Goal: Task Accomplishment & Management: Manage account settings

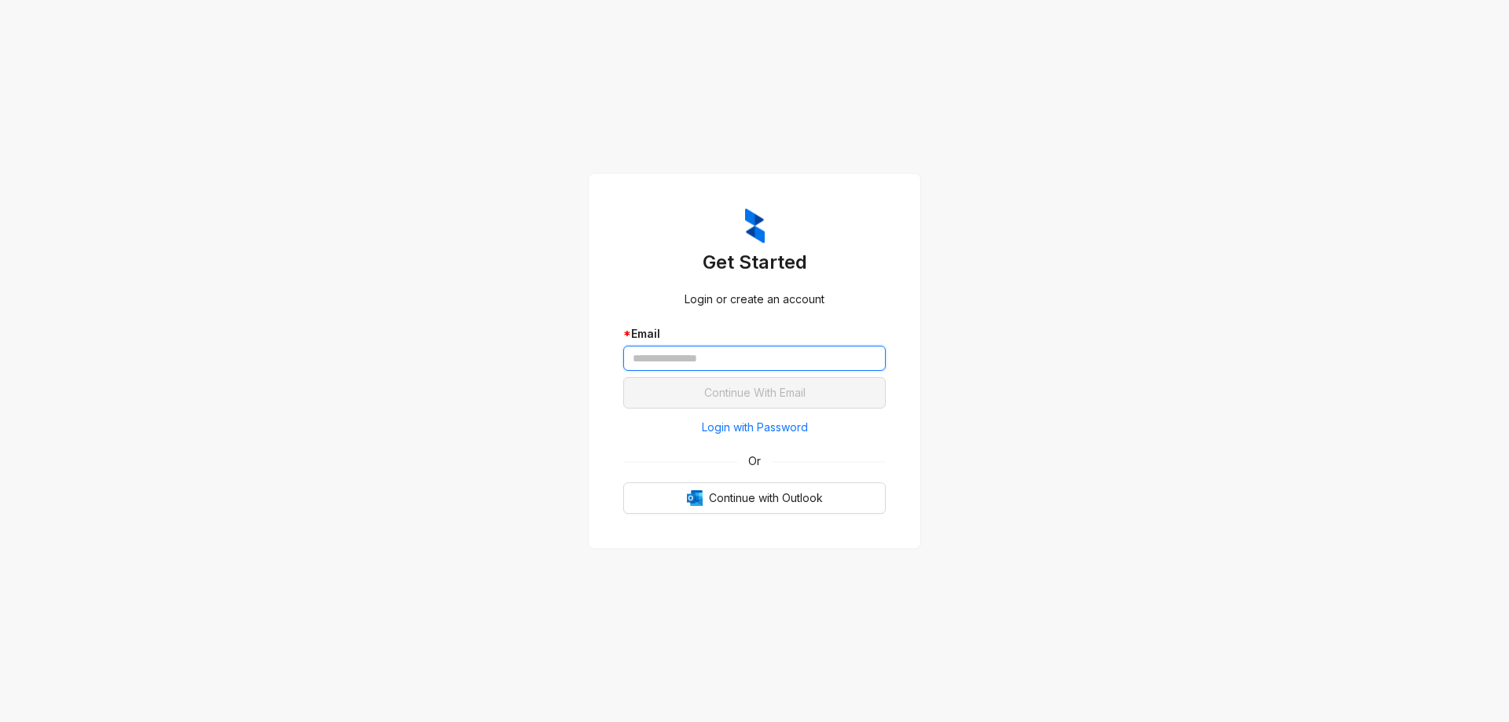
click at [498, 176] on input "text" at bounding box center [754, 358] width 263 height 25
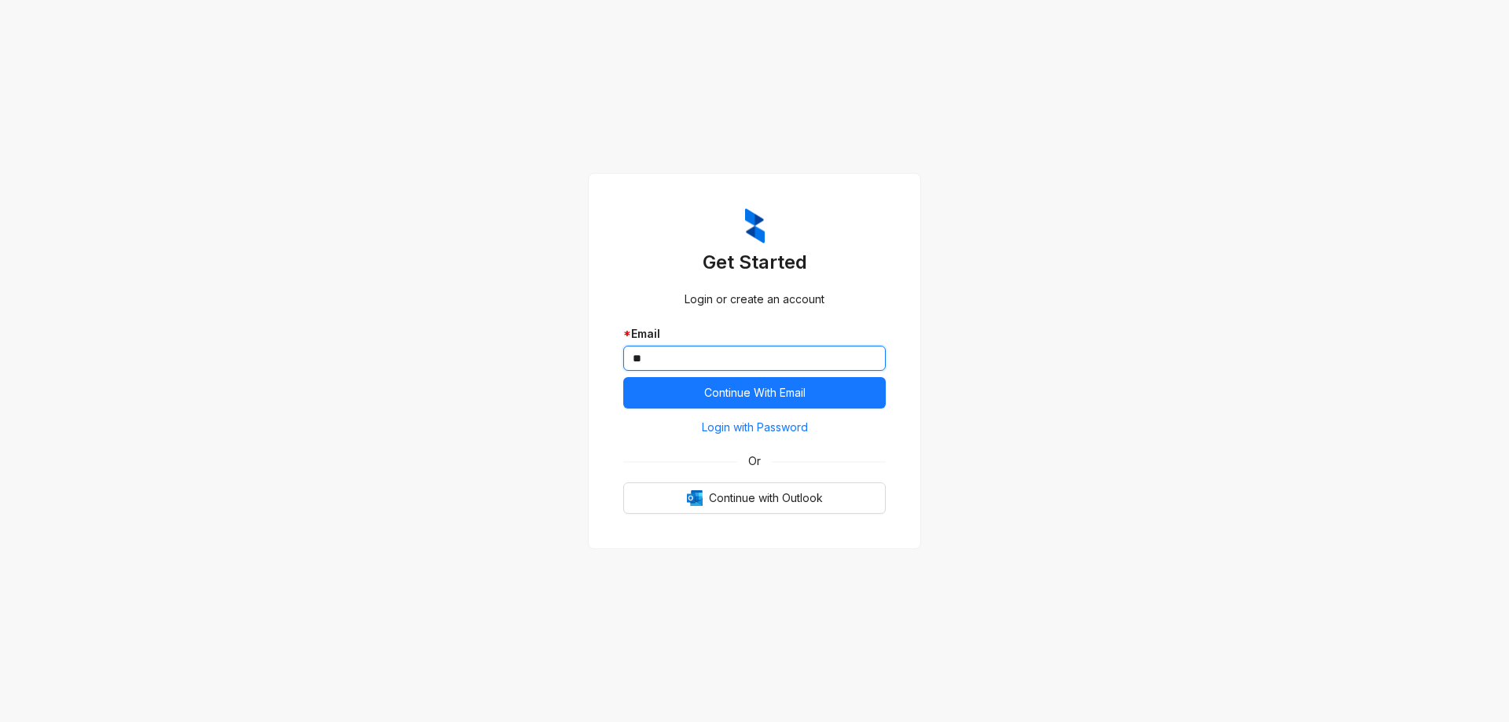
type input "*"
click at [498, 176] on span "Continue With Email" at bounding box center [754, 392] width 101 height 17
click at [498, 176] on input "**********" at bounding box center [754, 358] width 263 height 25
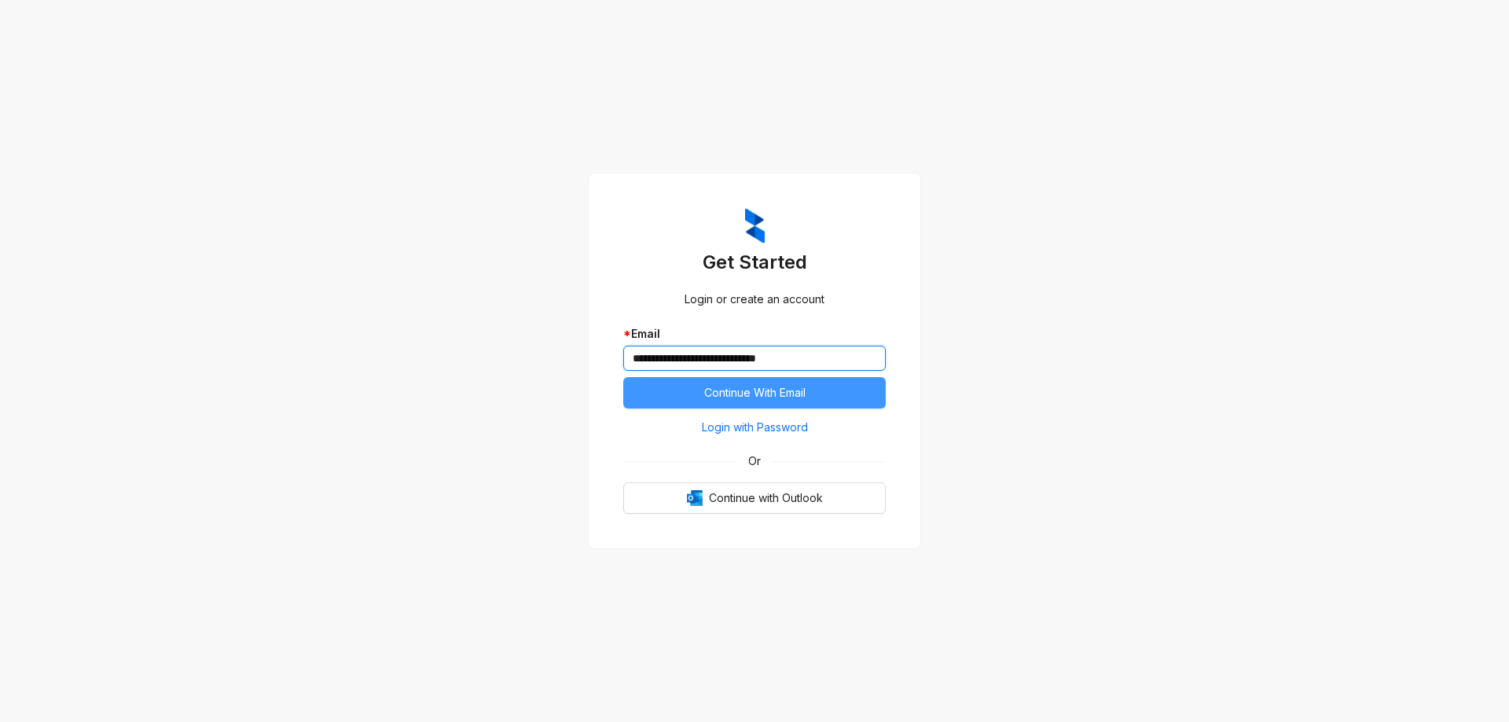
type input "**********"
click at [498, 176] on span "Continue With Email" at bounding box center [754, 392] width 101 height 17
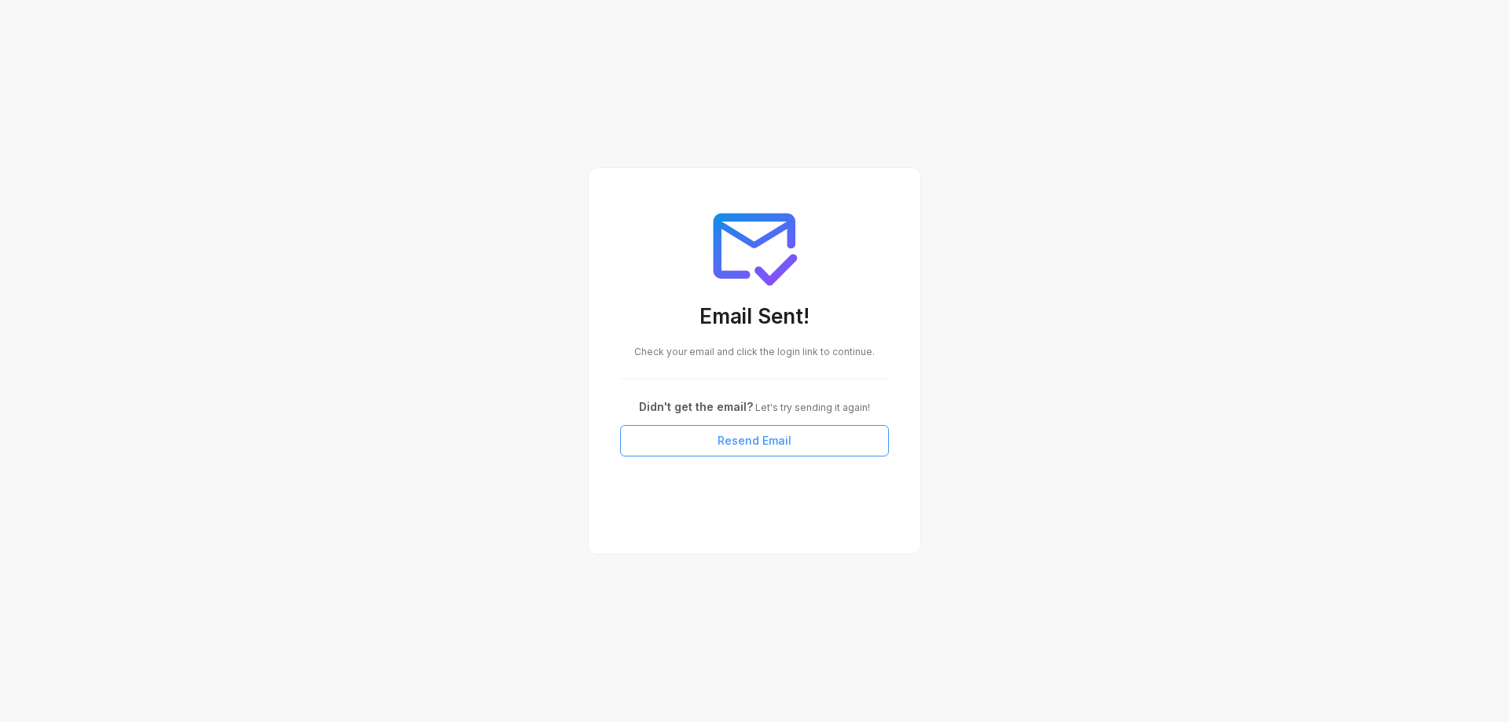
click at [498, 176] on span "Resend Email" at bounding box center [755, 440] width 74 height 17
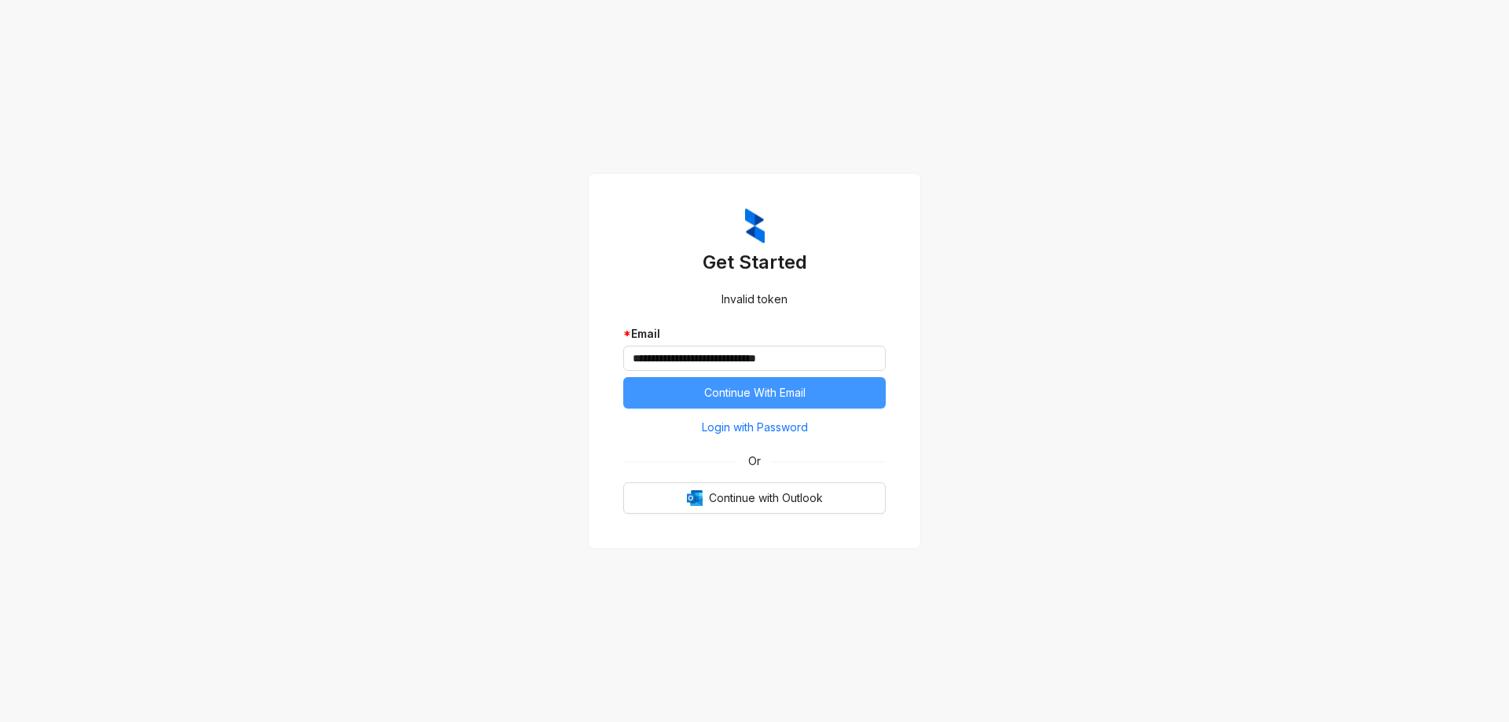
click at [759, 391] on span "Continue With Email" at bounding box center [754, 392] width 101 height 17
click at [736, 422] on span "Login with Password" at bounding box center [755, 427] width 106 height 17
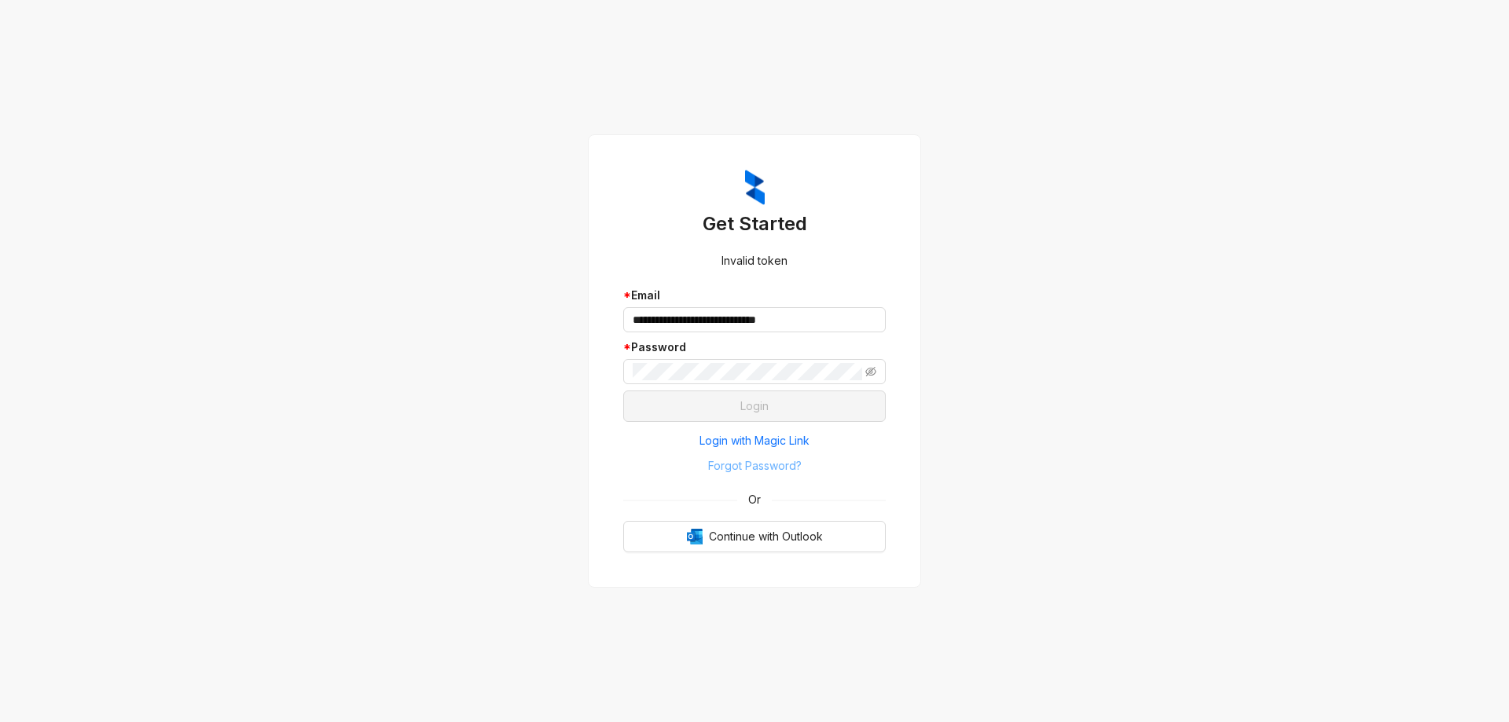
click at [776, 463] on span "Forgot Password?" at bounding box center [755, 466] width 94 height 17
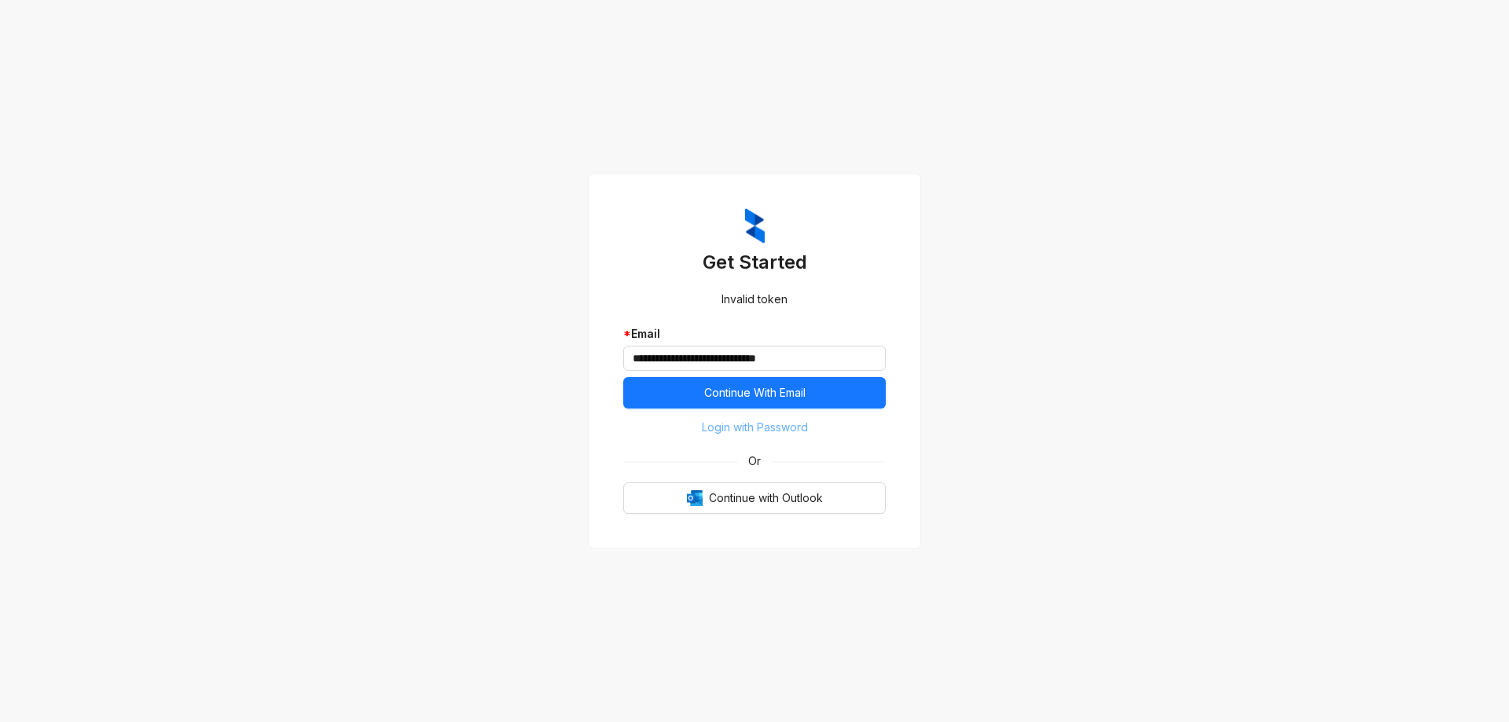
click at [786, 428] on span "Login with Password" at bounding box center [755, 427] width 106 height 17
click at [730, 427] on span "Login with Password" at bounding box center [755, 427] width 106 height 17
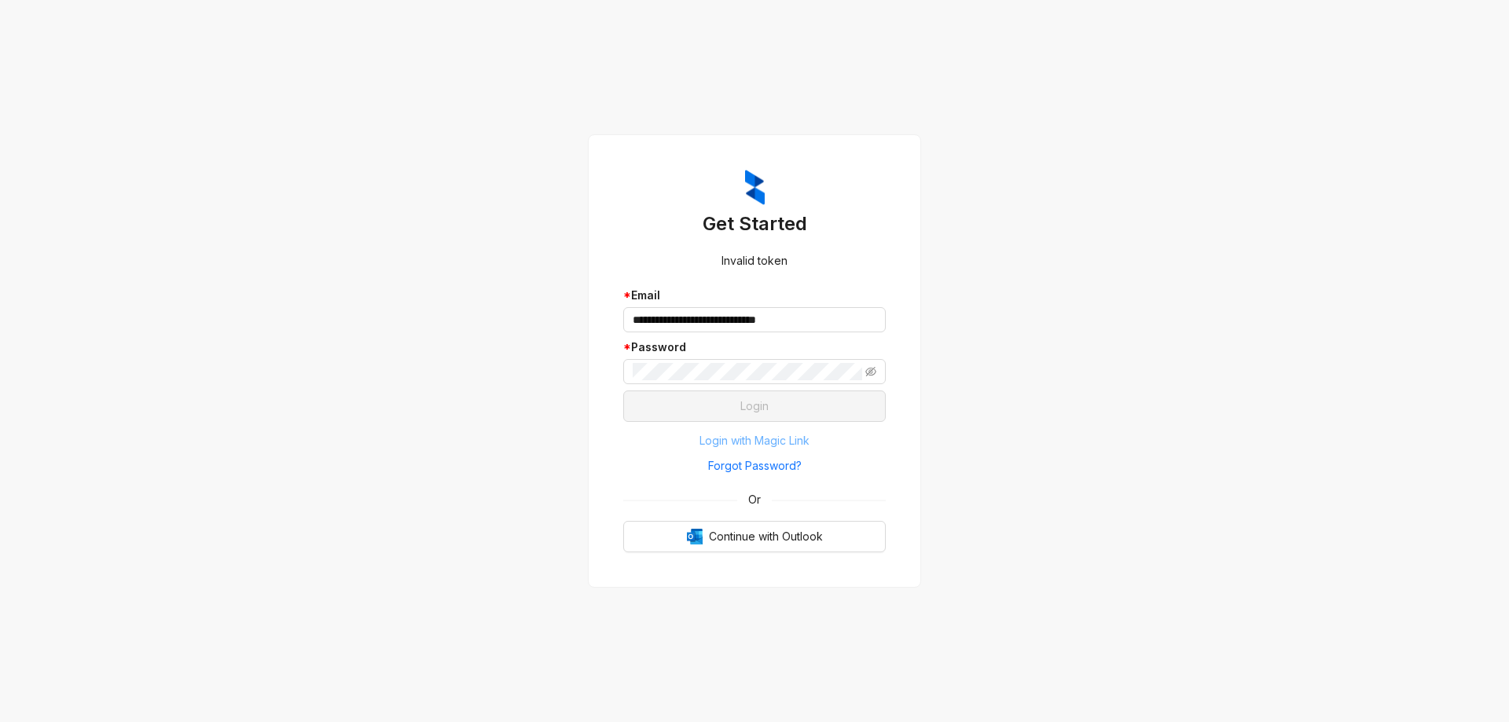
click at [764, 440] on span "Login with Magic Link" at bounding box center [755, 440] width 110 height 17
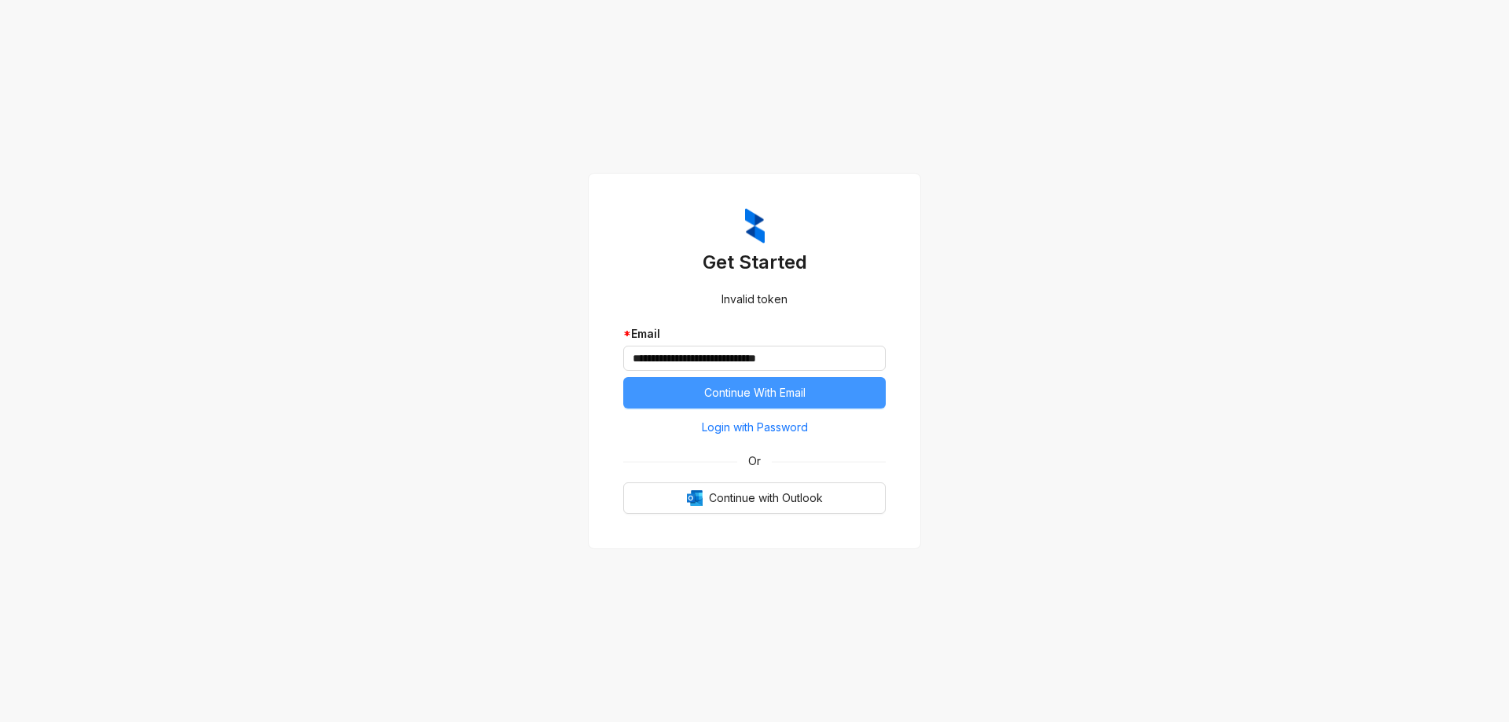
click at [756, 387] on span "Continue With Email" at bounding box center [754, 392] width 101 height 17
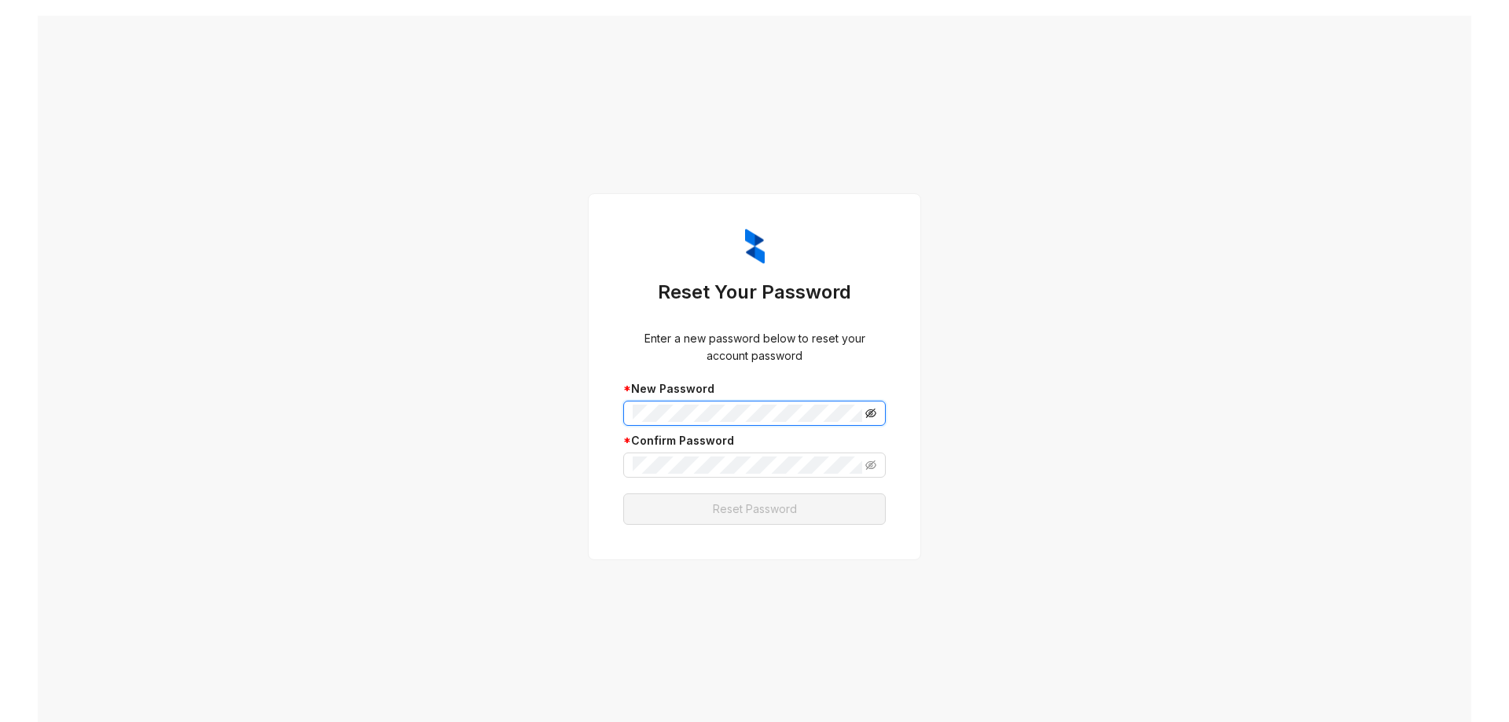
click at [870, 414] on icon "eye-invisible" at bounding box center [871, 414] width 3 height 3
click at [868, 461] on icon "eye-invisible" at bounding box center [871, 465] width 11 height 11
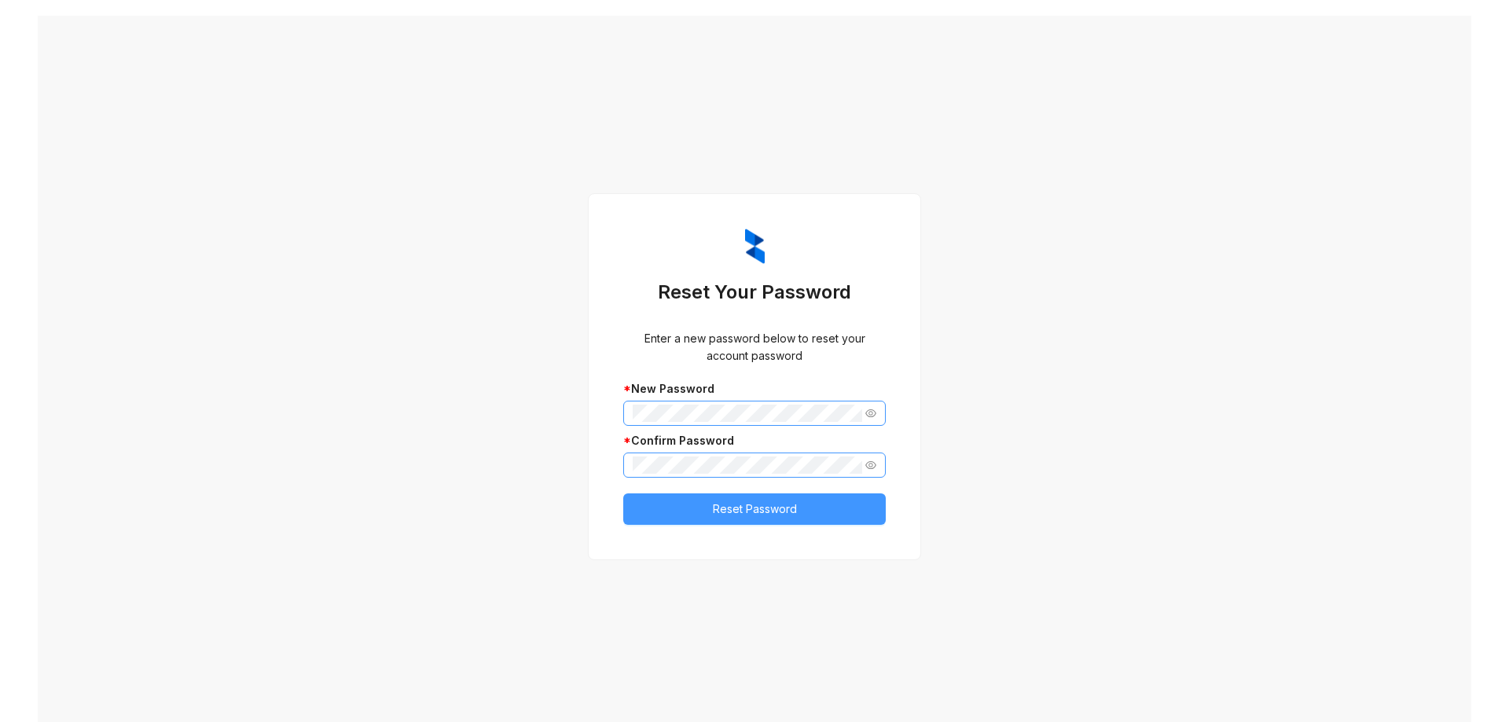
click at [735, 509] on span "Reset Password" at bounding box center [755, 509] width 84 height 17
click at [605, 477] on div "Reset Your Password Enter a new password below to reset your account password *…" at bounding box center [755, 377] width 300 height 335
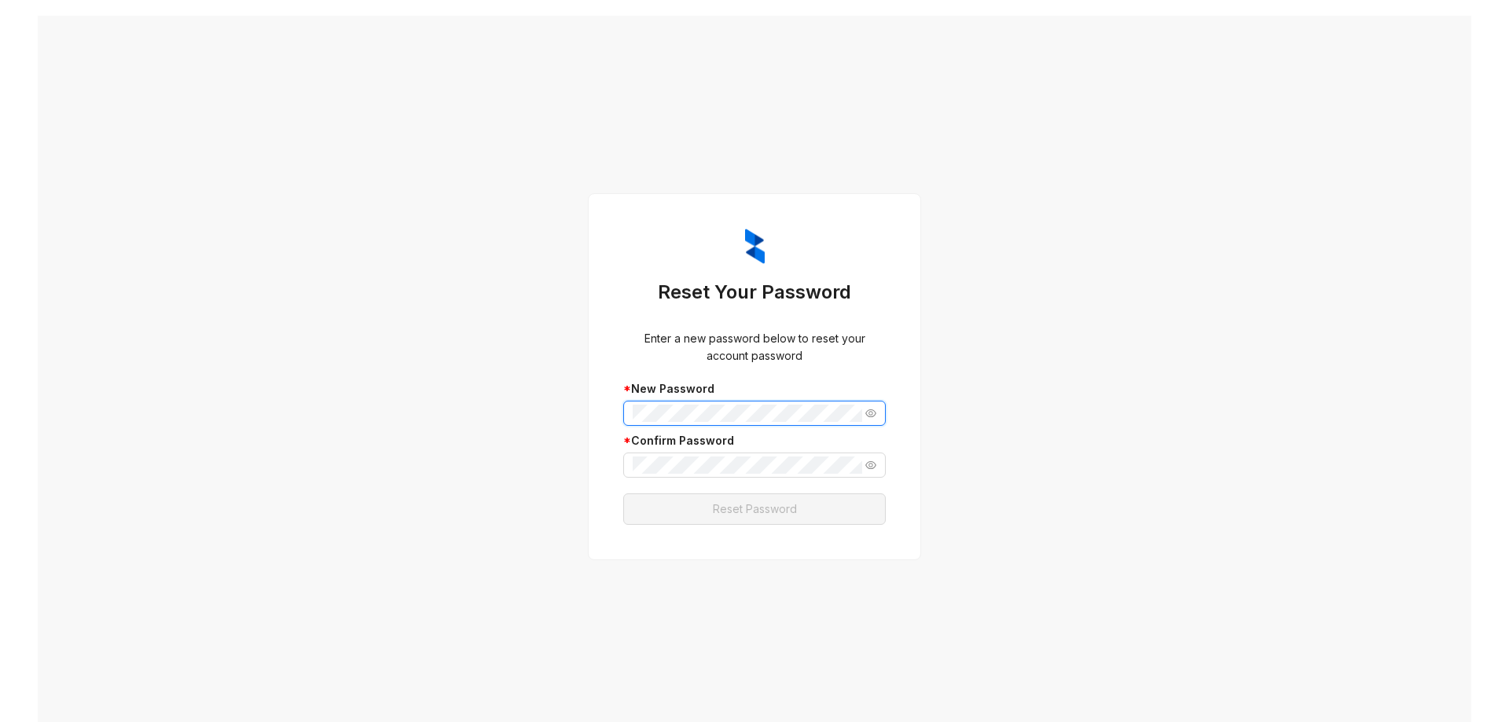
click at [539, 410] on div "Reset Your Password Enter a new password below to reset your account password *…" at bounding box center [755, 377] width 1434 height 722
click at [754, 510] on span "Reset Password" at bounding box center [755, 509] width 84 height 17
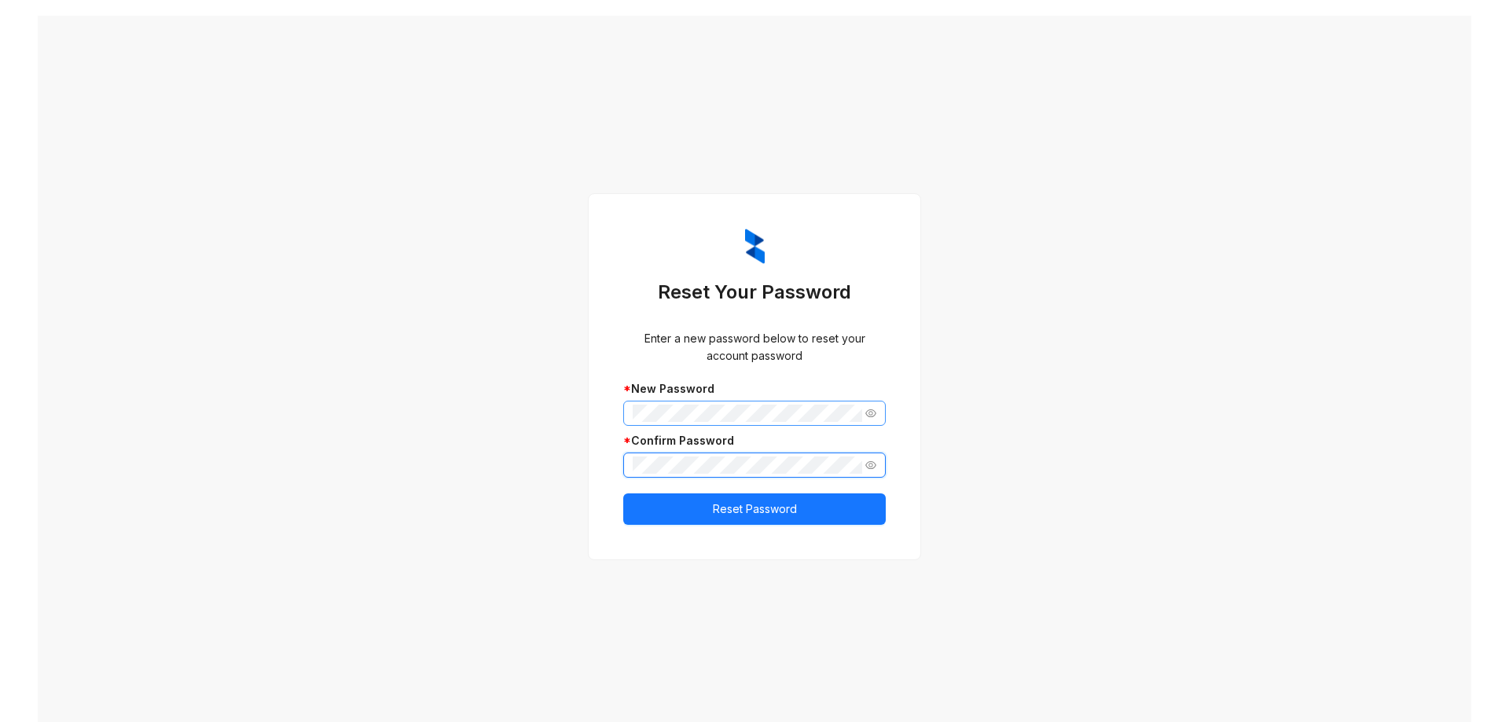
click at [486, 465] on div "Reset Your Password Enter a new password below to reset your account password *…" at bounding box center [755, 377] width 1434 height 722
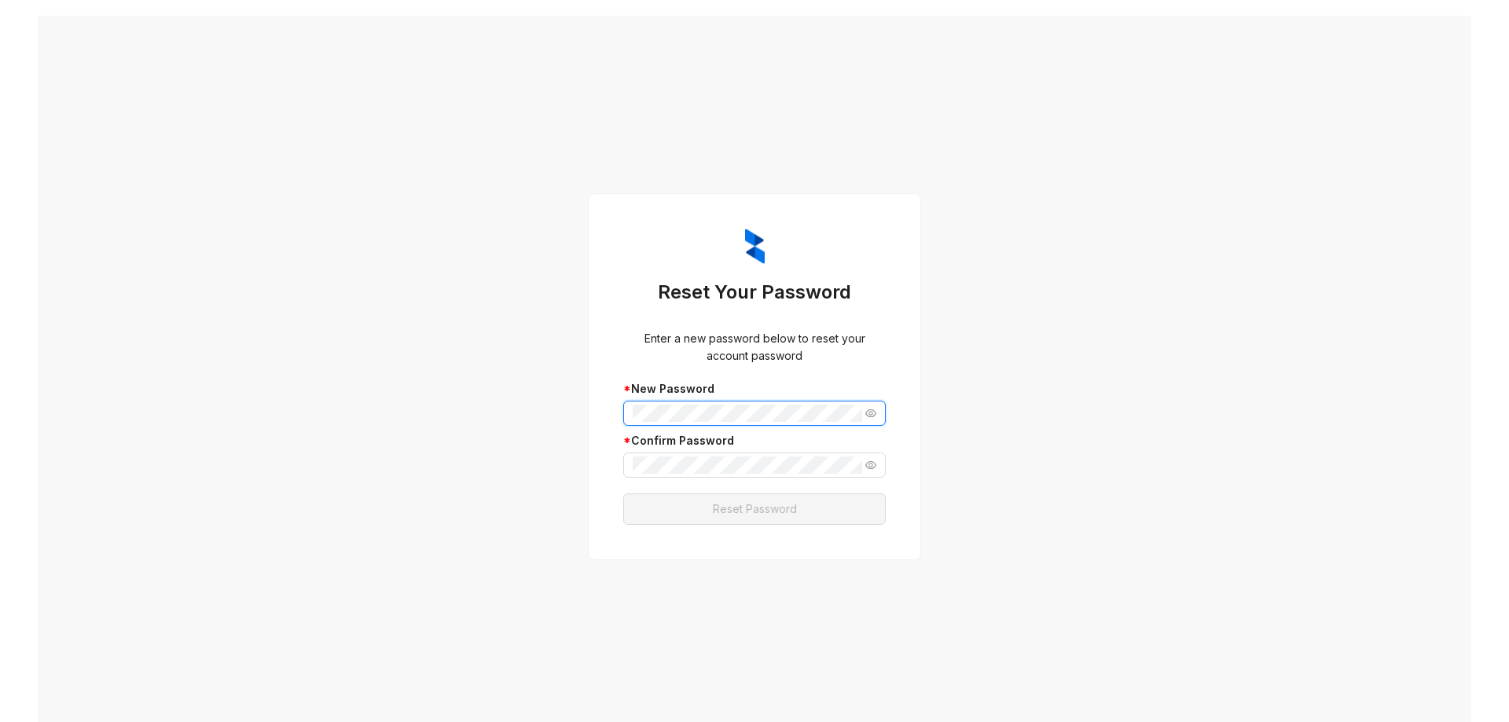
click at [347, 402] on div "Reset Your Password Enter a new password below to reset your account password *…" at bounding box center [755, 377] width 1434 height 722
click at [715, 512] on span "Reset Password" at bounding box center [755, 509] width 84 height 17
click at [866, 414] on icon "eye-invisible" at bounding box center [871, 413] width 11 height 9
click at [869, 466] on icon "eye-invisible" at bounding box center [871, 465] width 11 height 11
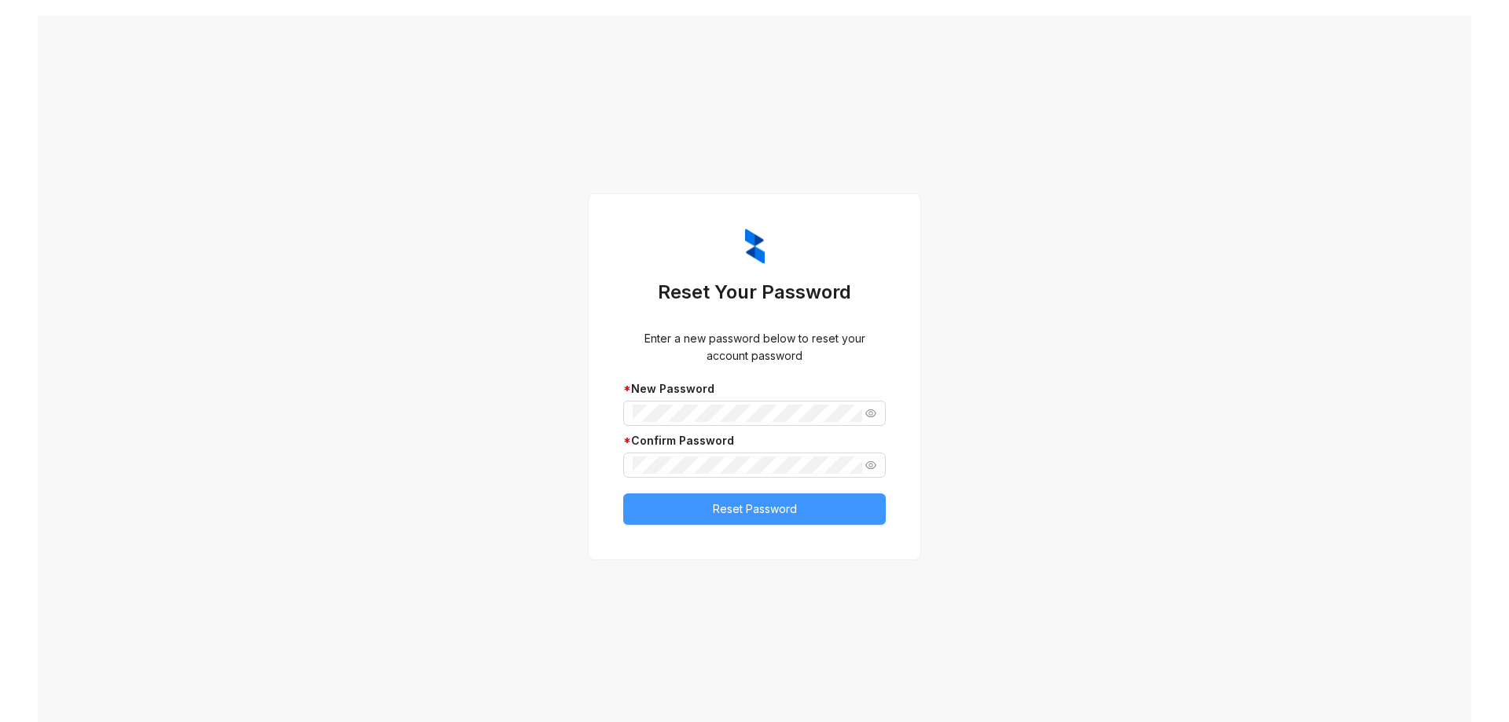
click at [737, 505] on span "Reset Password" at bounding box center [755, 509] width 84 height 17
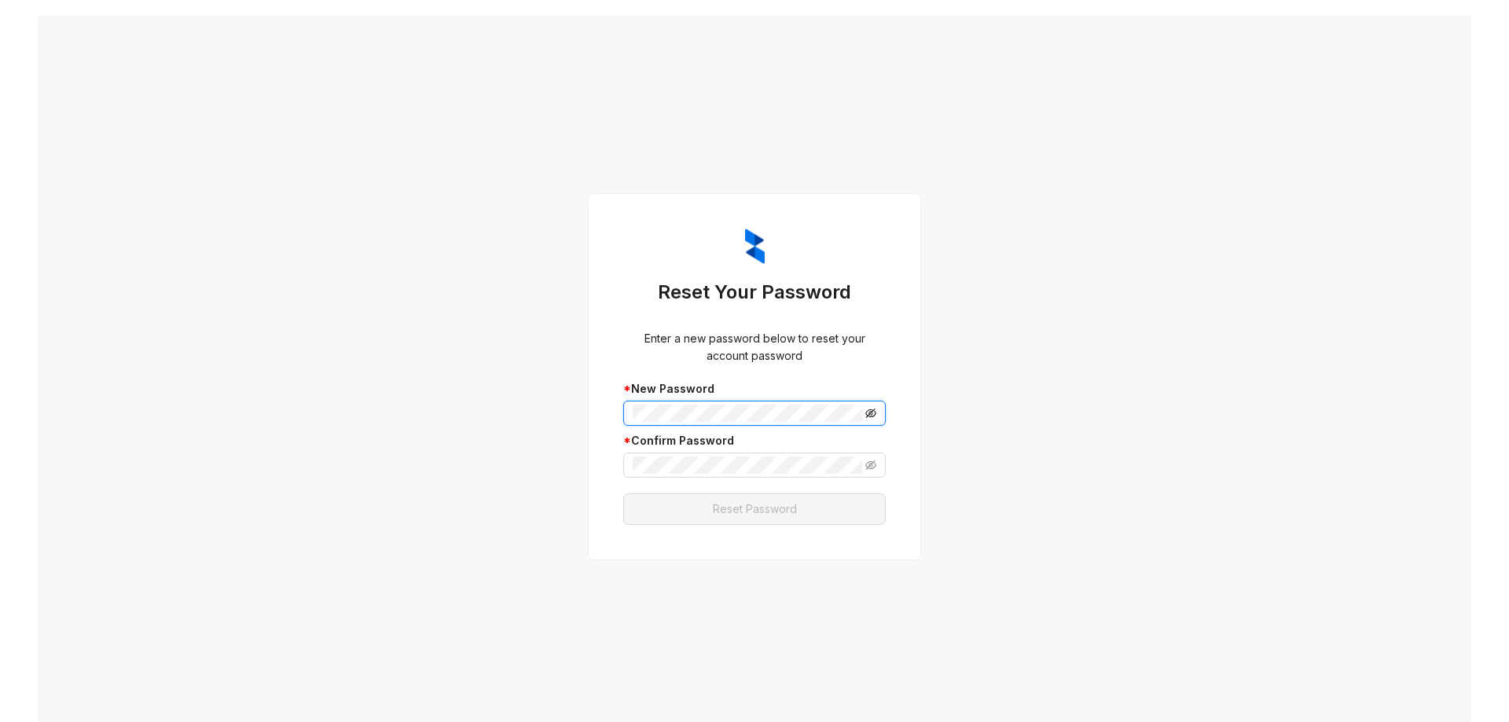
click at [867, 413] on icon "eye-invisible" at bounding box center [871, 413] width 11 height 11
click at [866, 465] on icon "eye-invisible" at bounding box center [871, 465] width 11 height 11
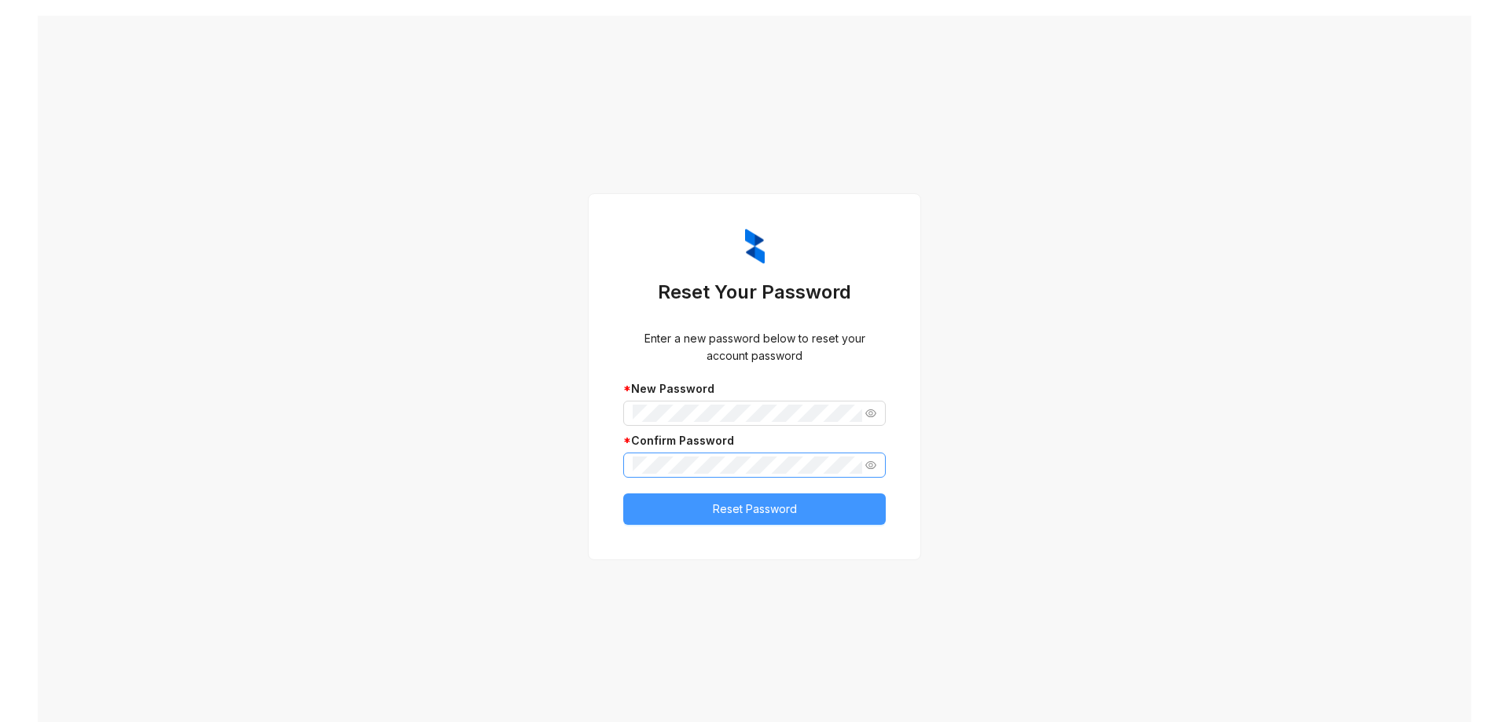
click at [739, 505] on span "Reset Password" at bounding box center [755, 509] width 84 height 17
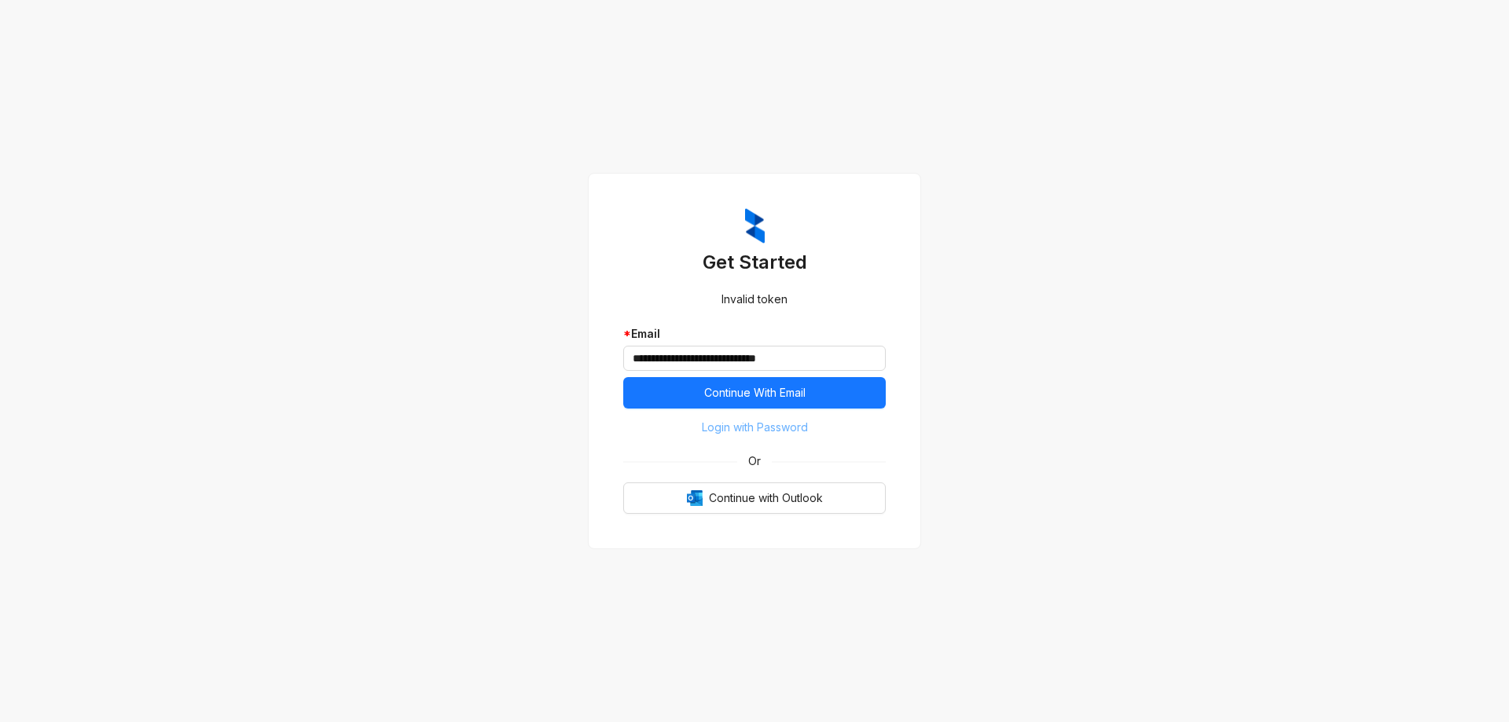
click at [774, 424] on span "Login with Password" at bounding box center [755, 427] width 106 height 17
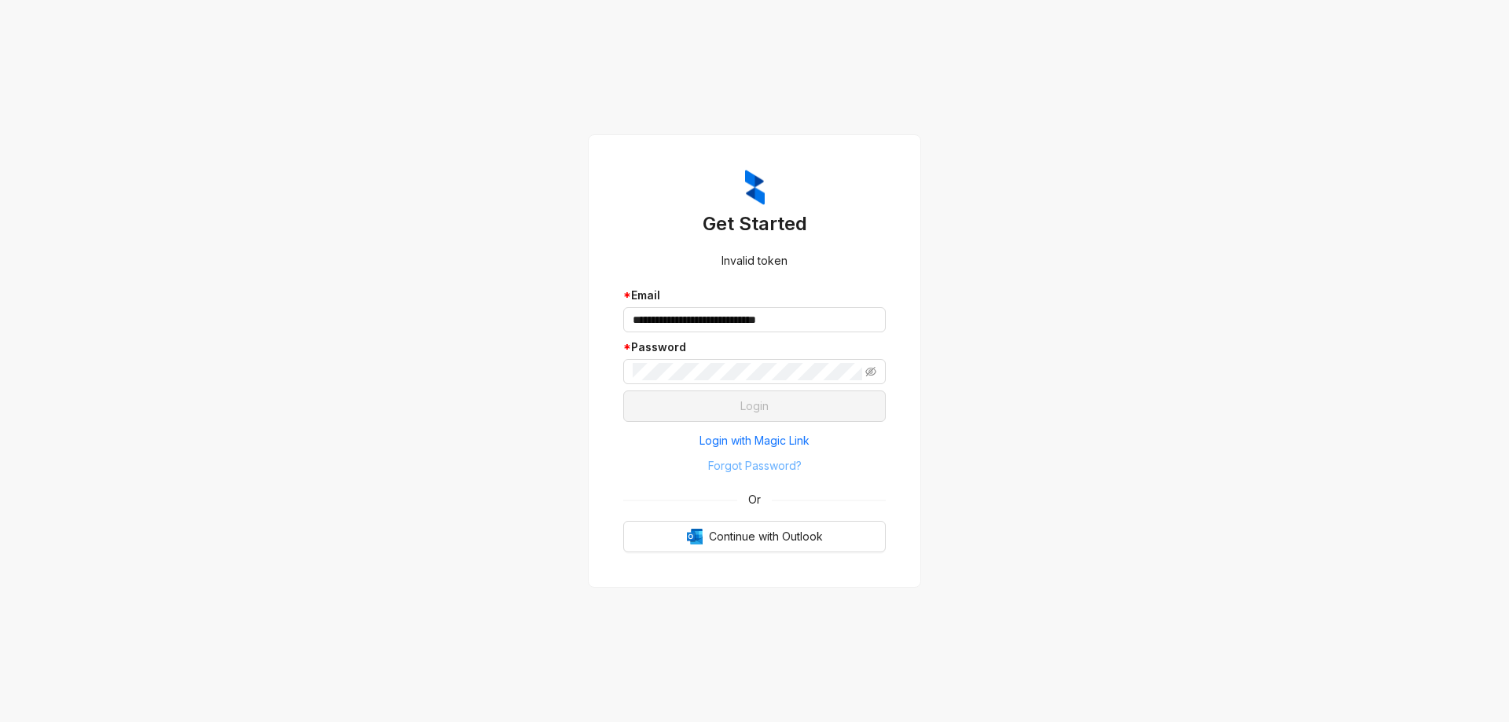
click at [767, 461] on span "Forgot Password?" at bounding box center [755, 466] width 94 height 17
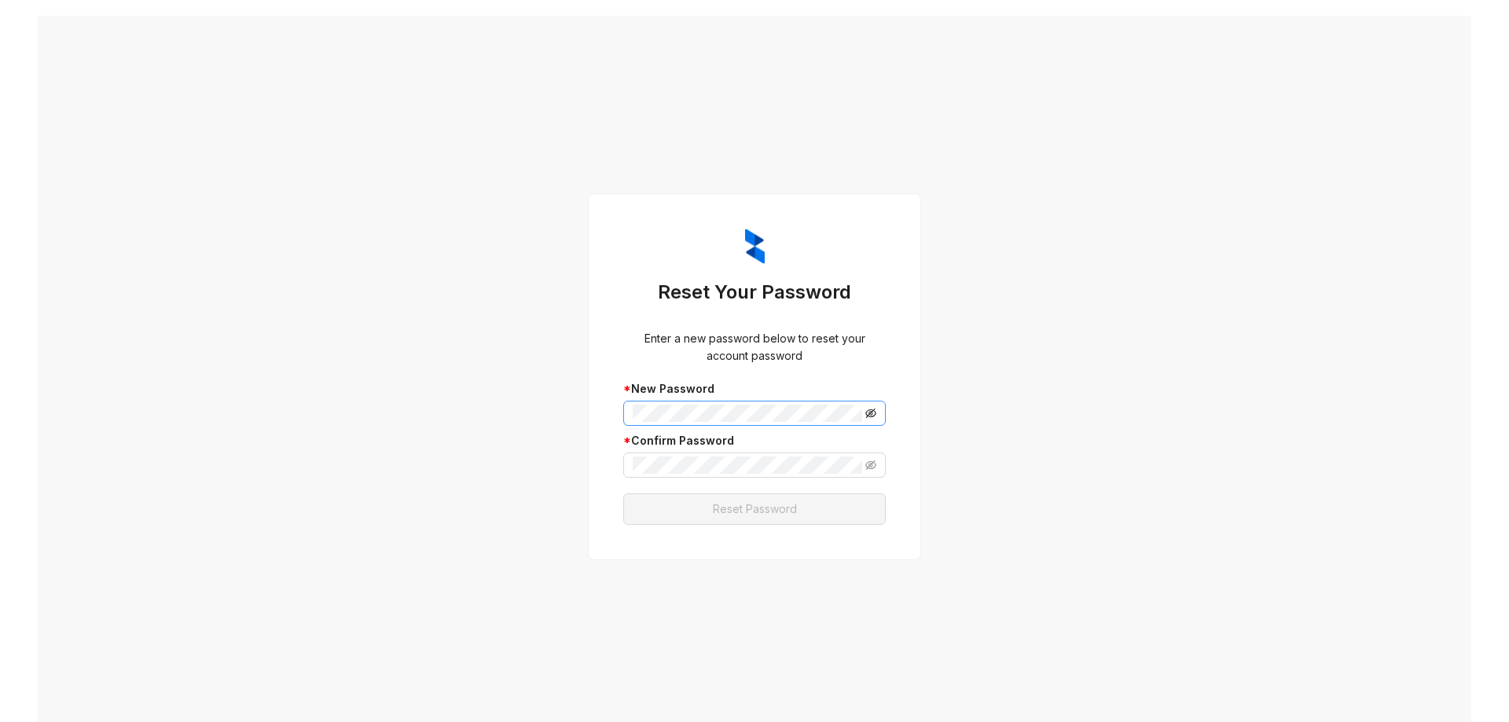
click at [866, 414] on icon "eye-invisible" at bounding box center [871, 413] width 11 height 9
click at [868, 462] on icon "eye-invisible" at bounding box center [871, 465] width 11 height 9
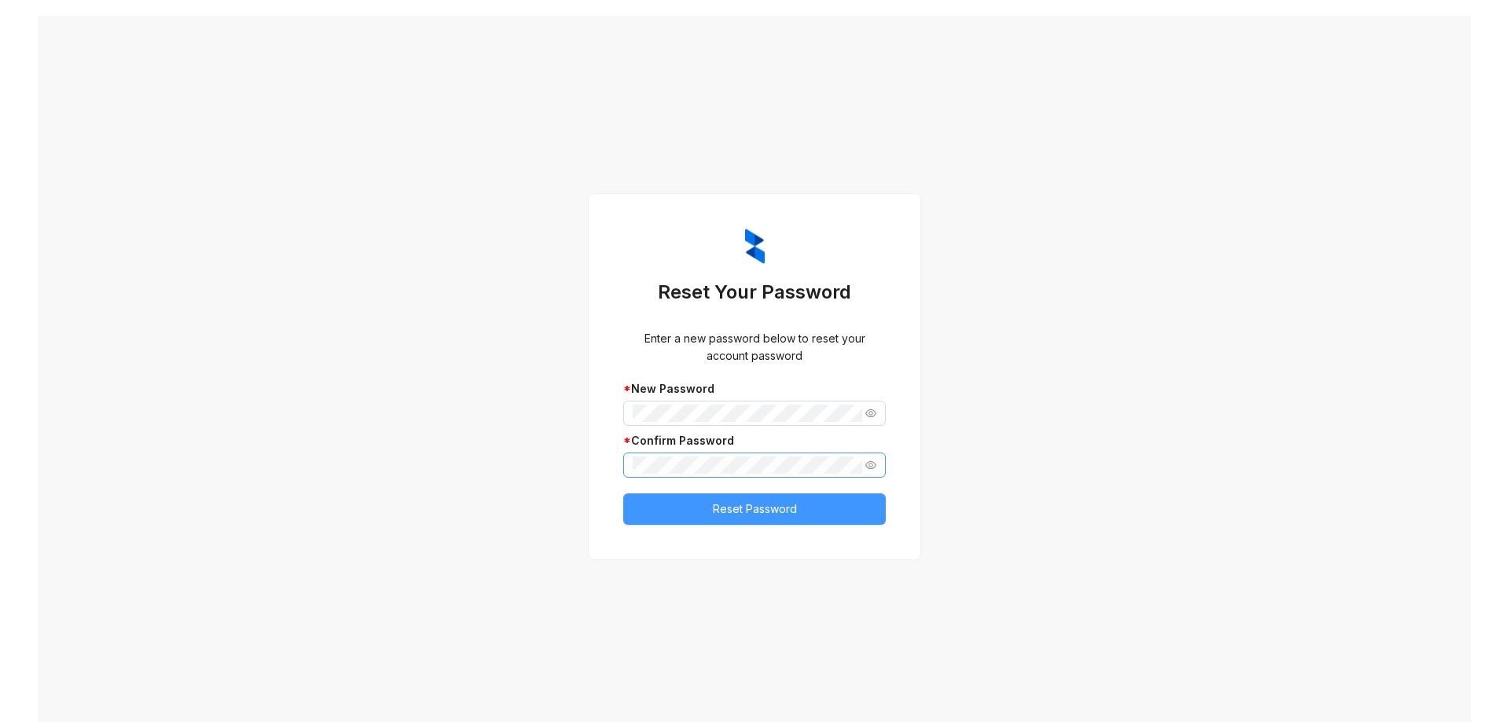
click at [748, 506] on span "Reset Password" at bounding box center [755, 509] width 84 height 17
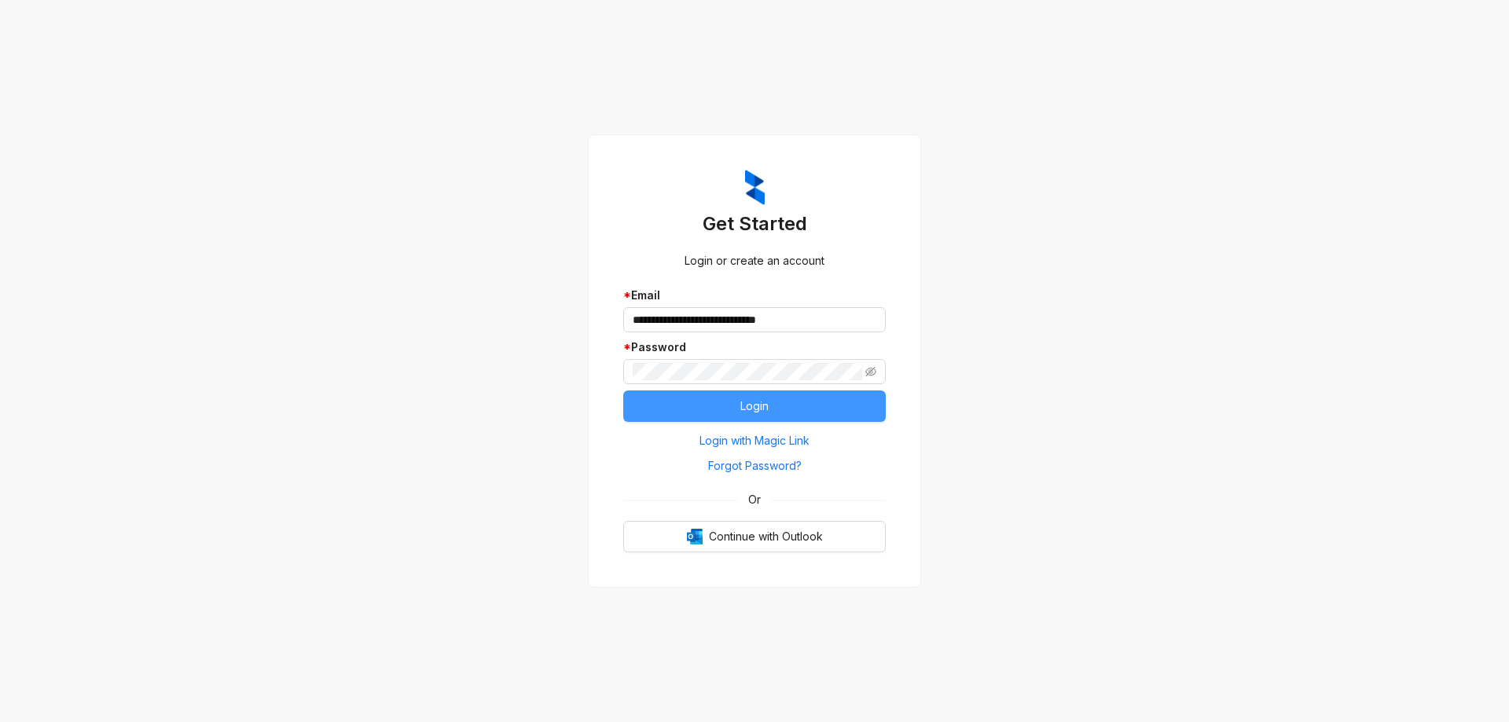
click at [739, 405] on button "Login" at bounding box center [754, 406] width 263 height 31
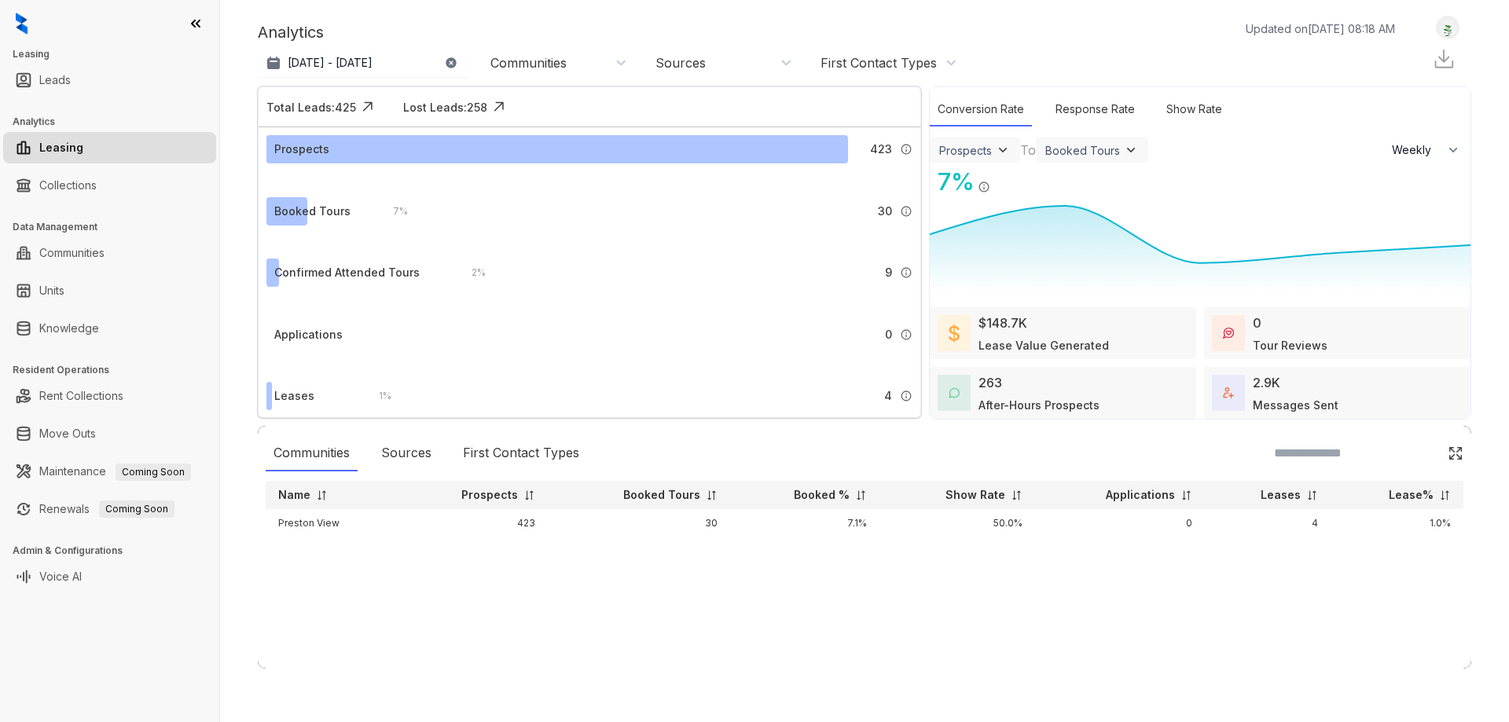
select select "******"
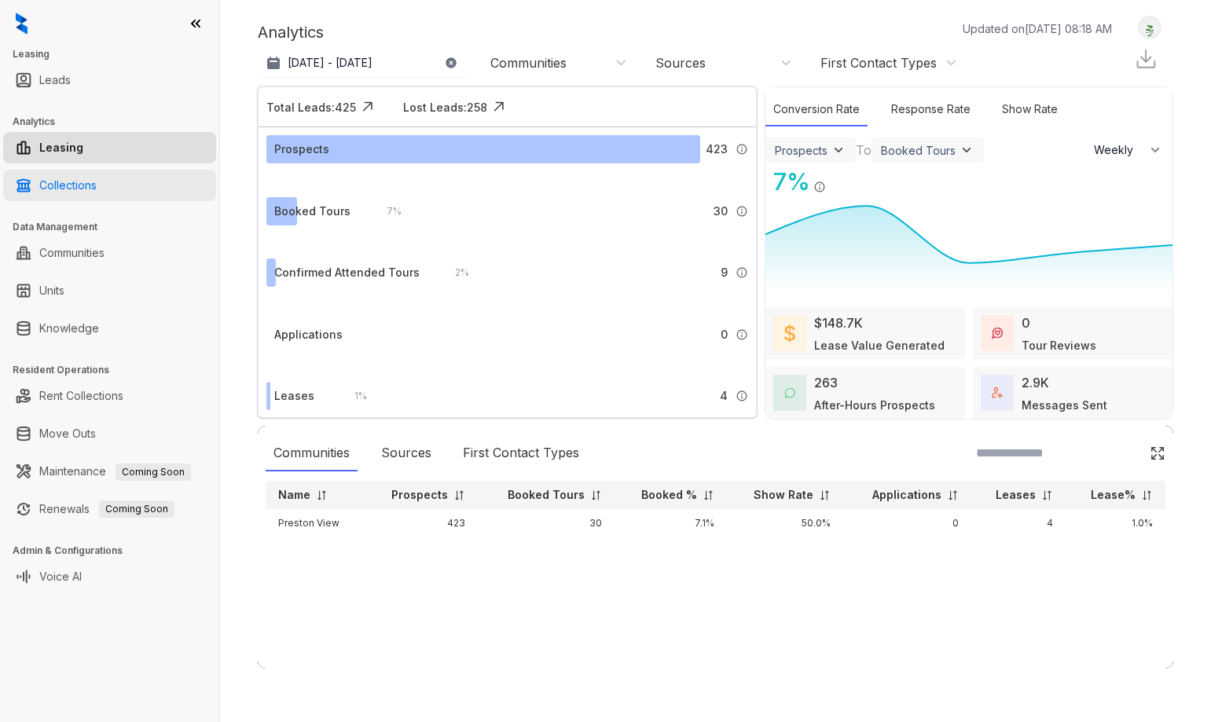
click at [53, 189] on link "Collections" at bounding box center [67, 185] width 57 height 31
